Goal: Check status

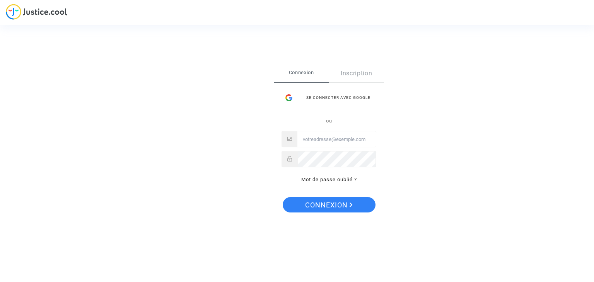
click at [326, 149] on div "ou Mot de passe oublié ?" at bounding box center [328, 150] width 95 height 68
click at [327, 143] on input "Email" at bounding box center [336, 139] width 78 height 15
type input "G"
type input "giraud"
click at [325, 179] on link "Mot de passe oublié ?" at bounding box center [329, 180] width 56 height 6
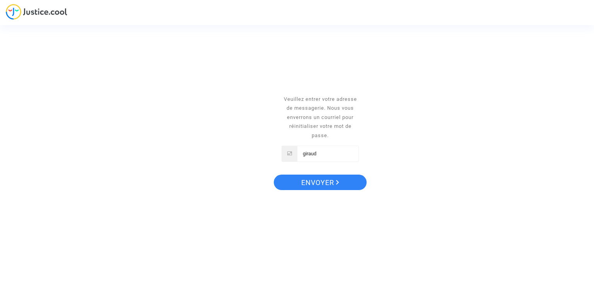
click at [322, 155] on input "giraud" at bounding box center [327, 153] width 61 height 15
type input "giraud.martinethomas@"
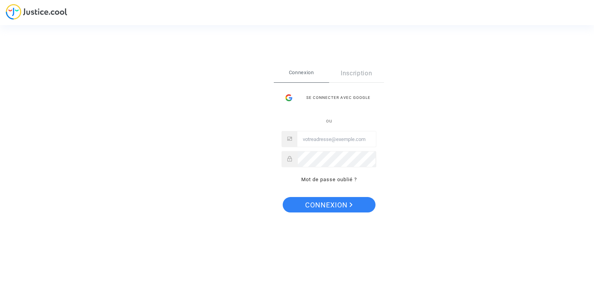
click at [313, 140] on input "Email" at bounding box center [336, 139] width 78 height 15
type input "giraud.martinethomas@club-internet.fr"
click at [329, 208] on span "Connexion" at bounding box center [329, 205] width 48 height 16
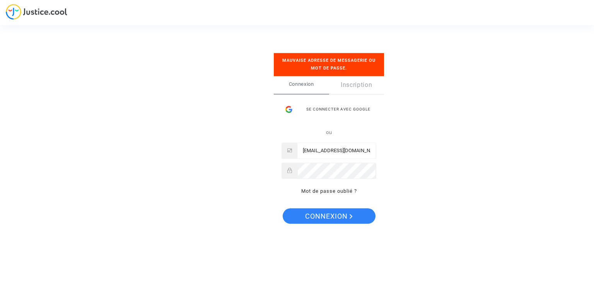
click at [327, 187] on p "Mot de passe oublié ?" at bounding box center [328, 191] width 95 height 9
click at [330, 191] on link "Mot de passe oublié ?" at bounding box center [329, 191] width 56 height 6
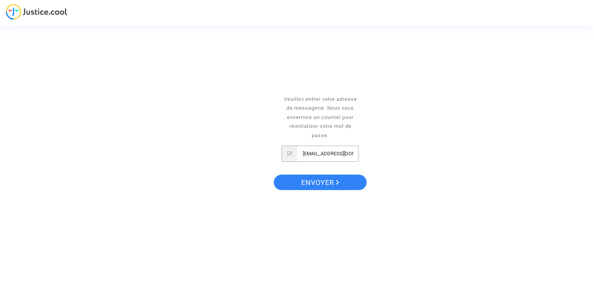
scroll to position [0, 36]
drag, startPoint x: 343, startPoint y: 154, endPoint x: 381, endPoint y: 156, distance: 38.0
click at [381, 156] on div "réinitialisez votre mot de passe Veuillez entrer votre adresse de messagerie. N…" at bounding box center [297, 141] width 594 height 282
click at [321, 181] on span "Envoyer" at bounding box center [320, 183] width 38 height 16
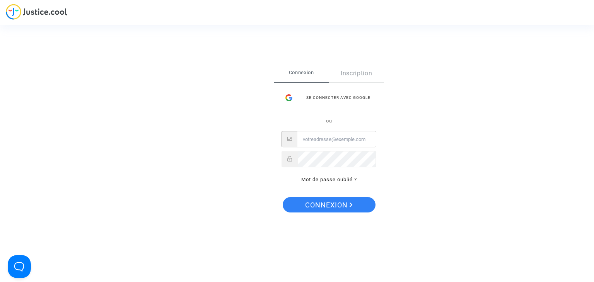
click at [320, 143] on input "Email" at bounding box center [336, 139] width 78 height 15
type input "giraud.martinethomas@club-internet.fr"
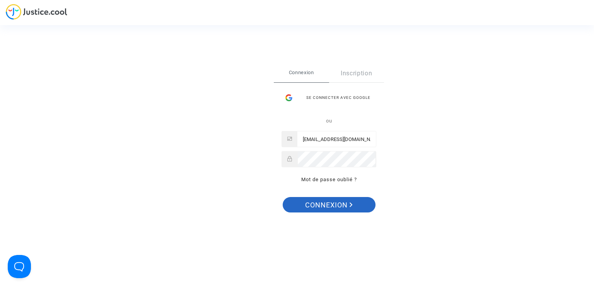
click at [327, 209] on span "Connexion" at bounding box center [329, 205] width 48 height 16
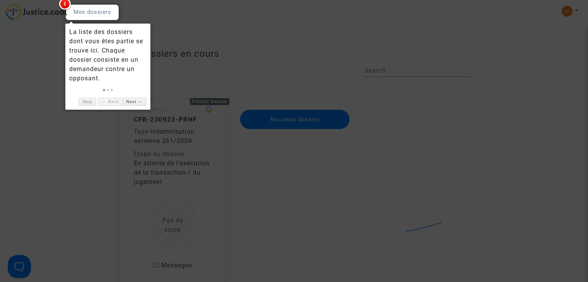
click at [299, 76] on div at bounding box center [294, 141] width 588 height 282
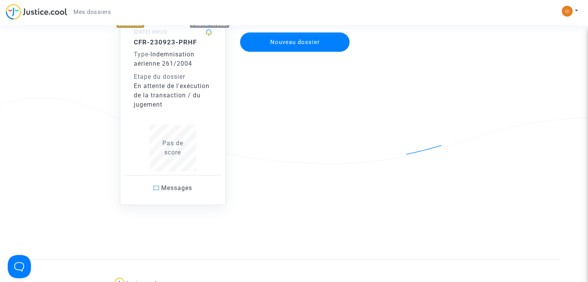
scroll to position [39, 0]
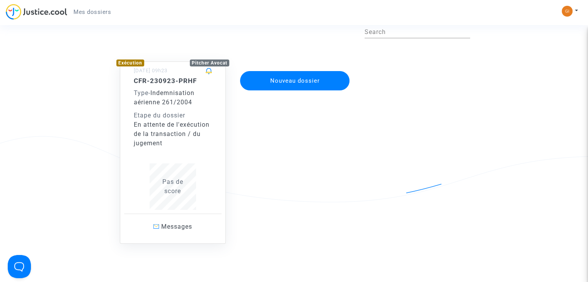
click at [172, 107] on div "CFR-230923-PRHF Type - Indemnisation aérienne 261/2004 Etape du dossier En atte…" at bounding box center [173, 112] width 78 height 71
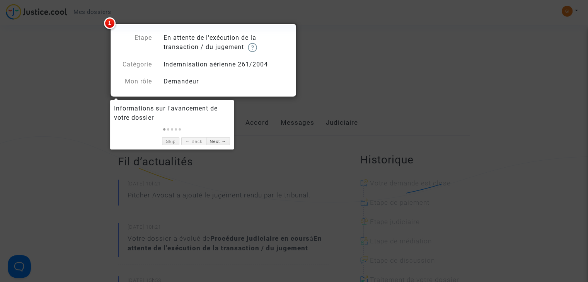
scroll to position [77, 0]
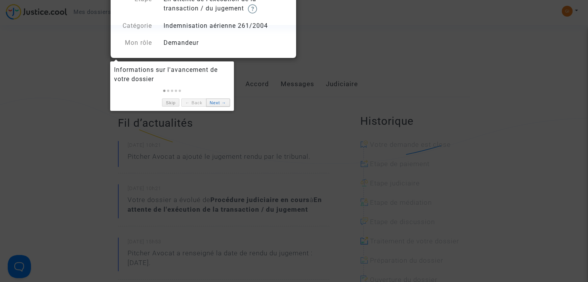
click at [220, 102] on link "Next →" at bounding box center [218, 103] width 24 height 8
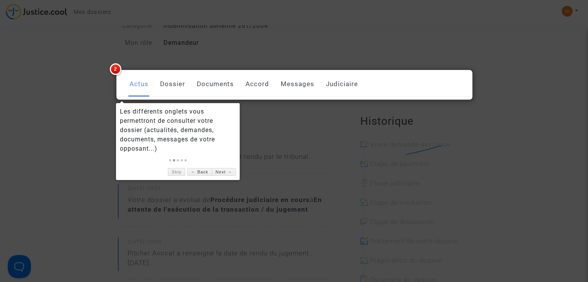
click at [182, 85] on link "Dossier" at bounding box center [172, 85] width 25 height 26
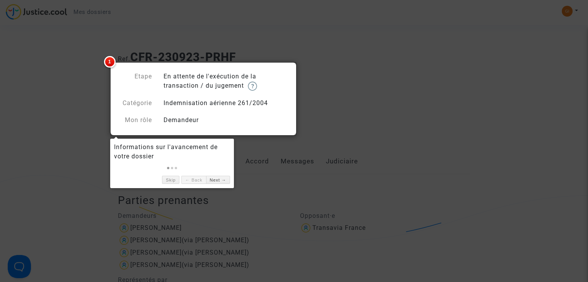
click at [231, 110] on div "Etape En attente de l'exécution de la transaction / du jugement Catégorie Indem…" at bounding box center [203, 98] width 171 height 53
click at [219, 183] on link "Next →" at bounding box center [218, 180] width 24 height 8
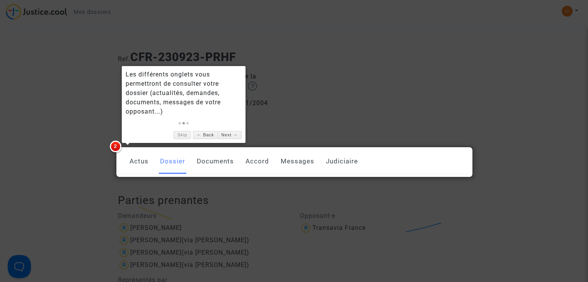
click at [252, 160] on link "Accord" at bounding box center [258, 162] width 24 height 26
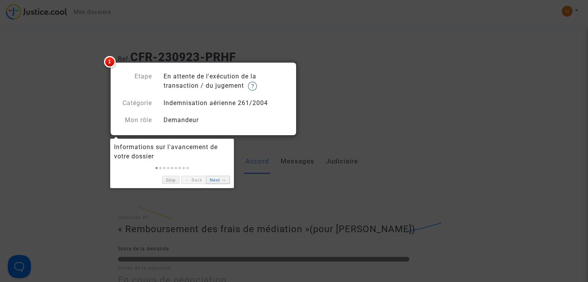
click at [212, 180] on link "Next →" at bounding box center [218, 180] width 24 height 8
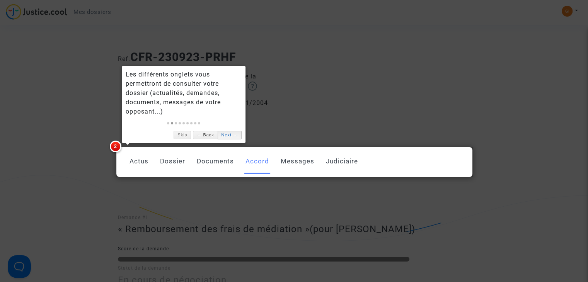
click at [229, 135] on link "Next →" at bounding box center [230, 135] width 24 height 8
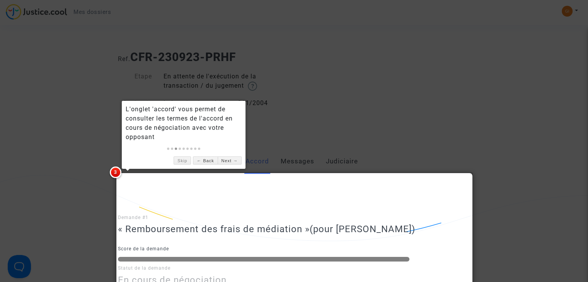
click at [213, 128] on div "L'onglet 'accord' vous permet de consulter les termes de l'accord en cours de n…" at bounding box center [184, 123] width 116 height 37
click at [284, 160] on div at bounding box center [294, 141] width 588 height 282
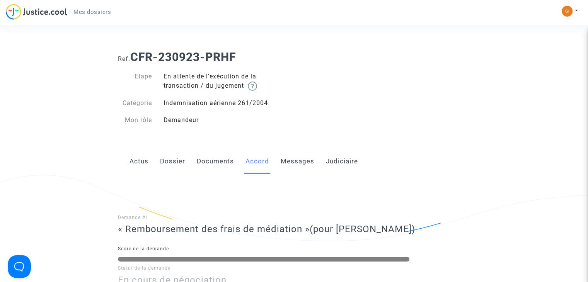
click at [285, 161] on link "Messages" at bounding box center [298, 162] width 34 height 26
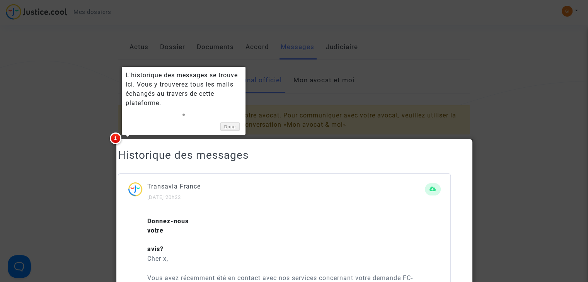
scroll to position [140, 0]
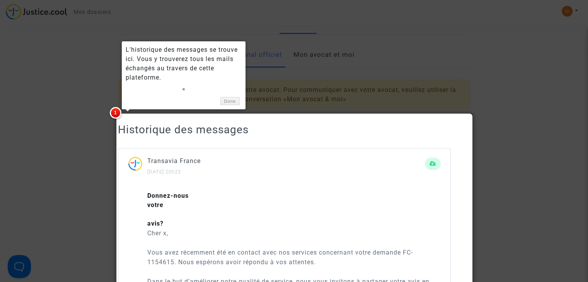
click at [326, 70] on div at bounding box center [294, 141] width 588 height 282
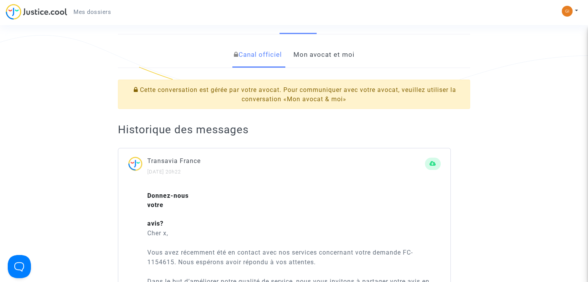
scroll to position [0, 0]
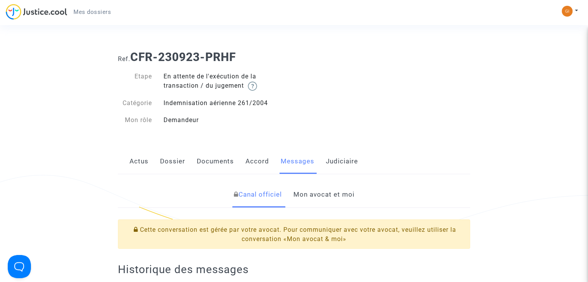
click at [147, 158] on link "Actus" at bounding box center [139, 162] width 19 height 26
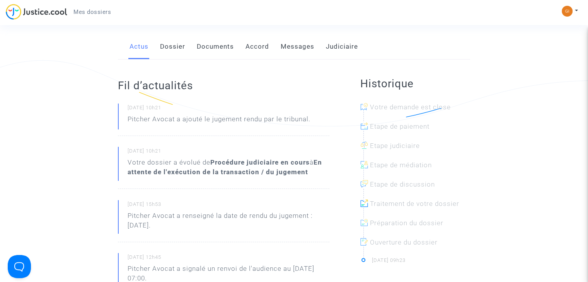
scroll to position [116, 0]
click at [206, 44] on link "Documents" at bounding box center [215, 46] width 37 height 26
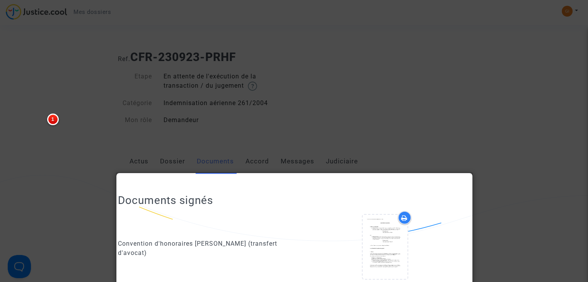
click at [423, 102] on div at bounding box center [294, 141] width 588 height 282
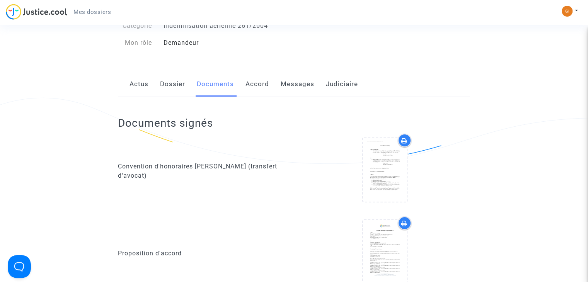
scroll to position [116, 0]
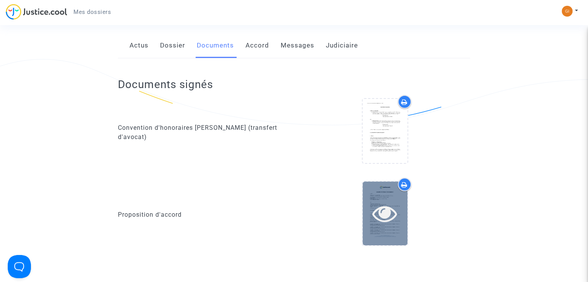
click at [373, 200] on div at bounding box center [385, 214] width 45 height 64
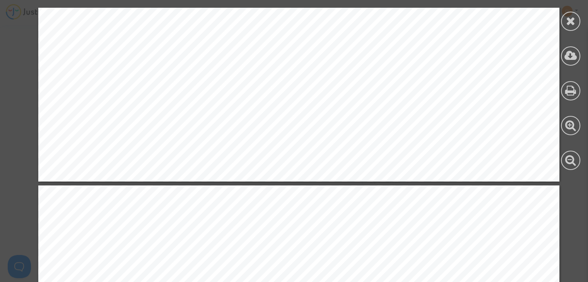
scroll to position [1276, 0]
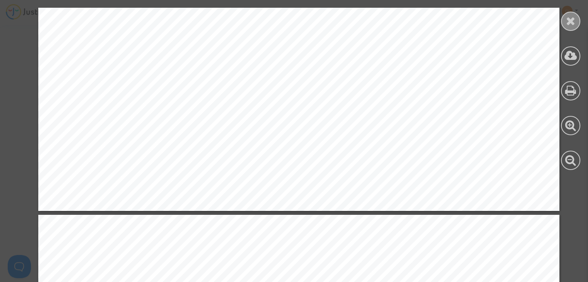
click at [566, 17] on icon at bounding box center [571, 21] width 10 height 12
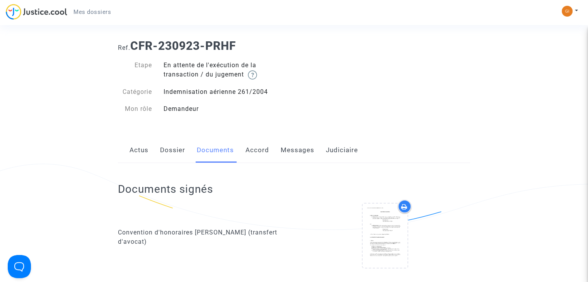
scroll to position [0, 0]
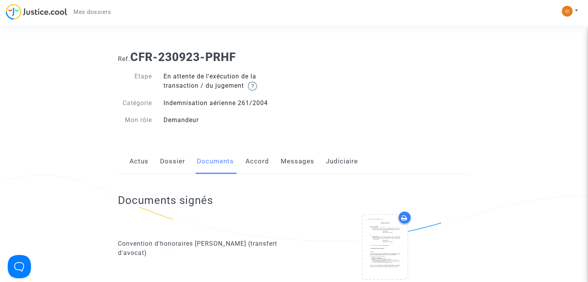
click at [344, 163] on link "Judiciaire" at bounding box center [342, 162] width 32 height 26
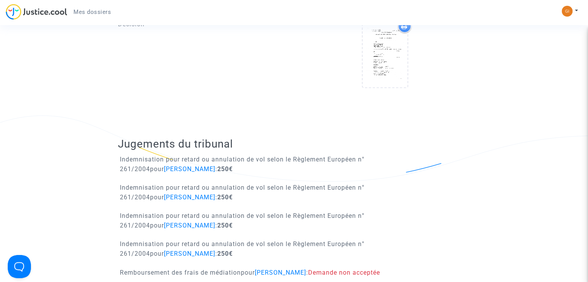
scroll to position [271, 0]
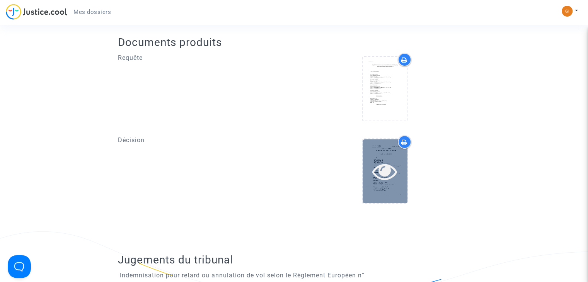
click at [394, 169] on icon at bounding box center [384, 171] width 25 height 25
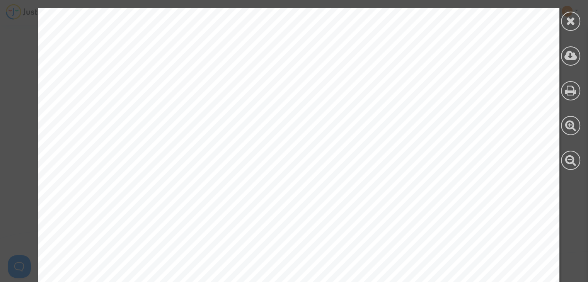
scroll to position [0, 0]
click at [569, 92] on icon at bounding box center [570, 91] width 11 height 12
